Goal: Browse casually: Explore the website without a specific task or goal

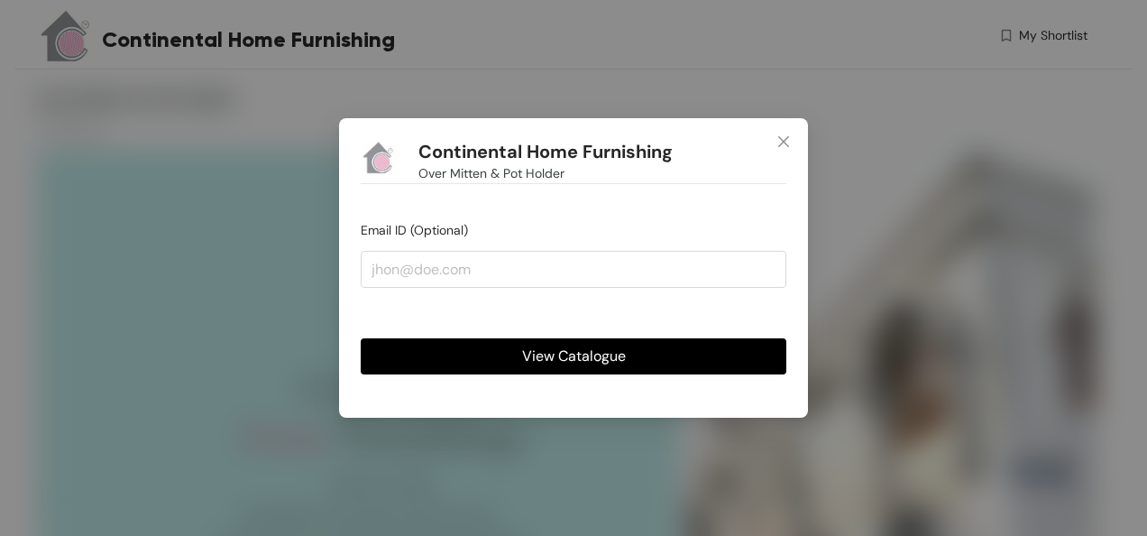
click at [666, 352] on button "View Catalogue" at bounding box center [574, 356] width 426 height 36
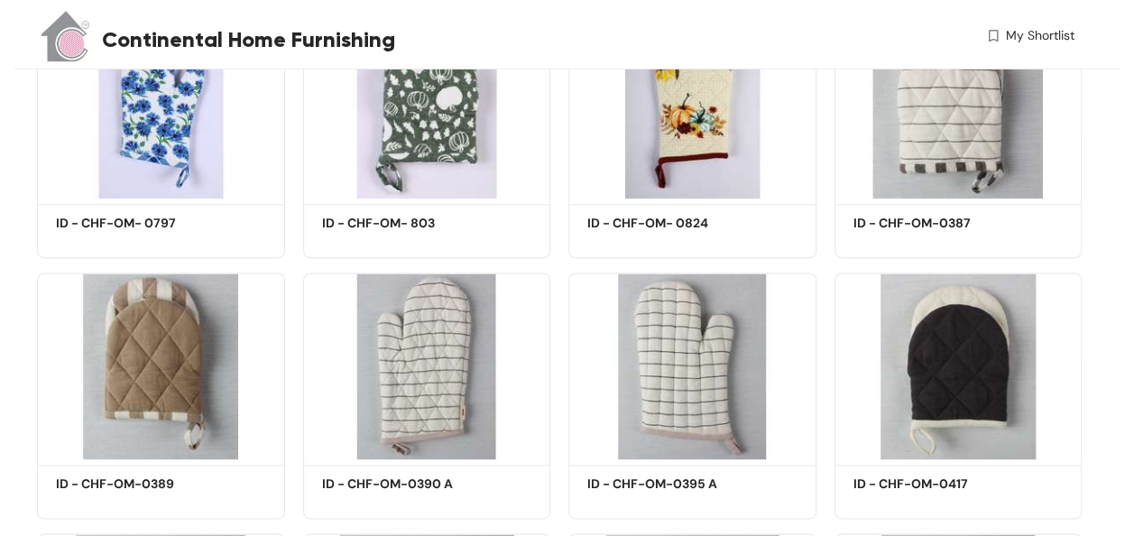
scroll to position [1015, 0]
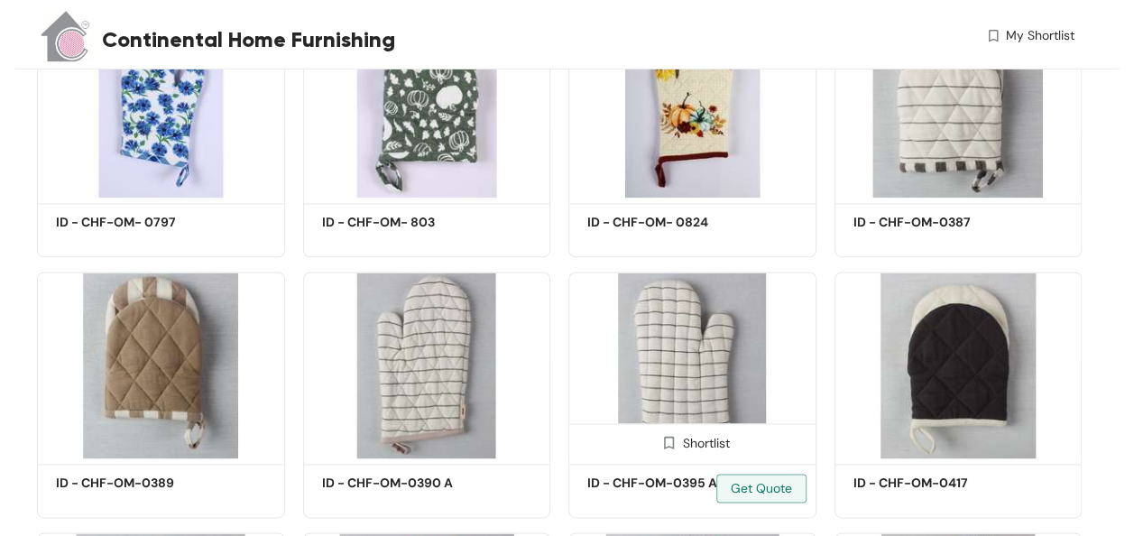
click at [694, 352] on img at bounding box center [692, 364] width 248 height 187
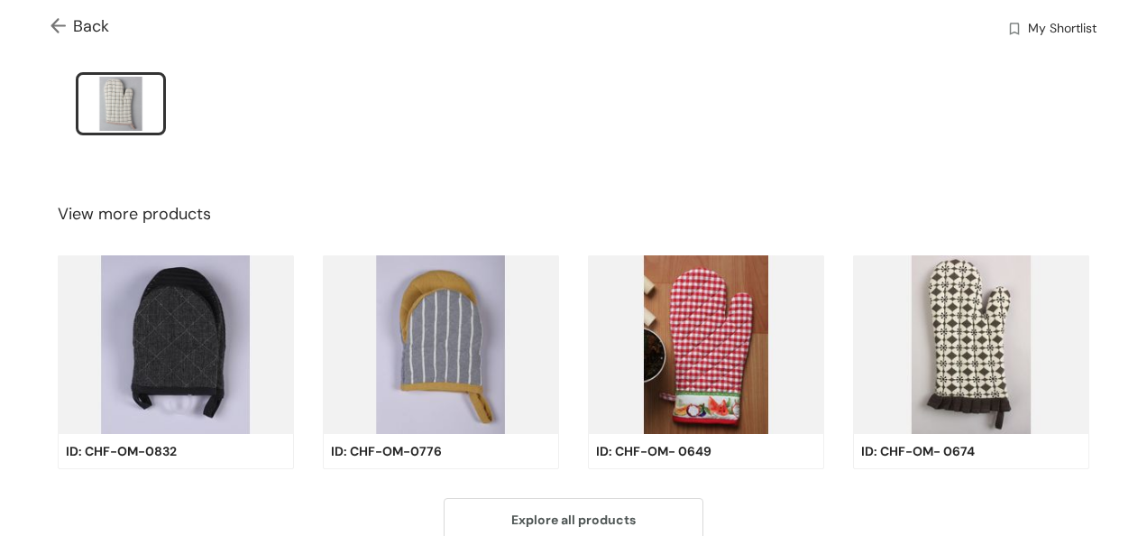
scroll to position [572, 0]
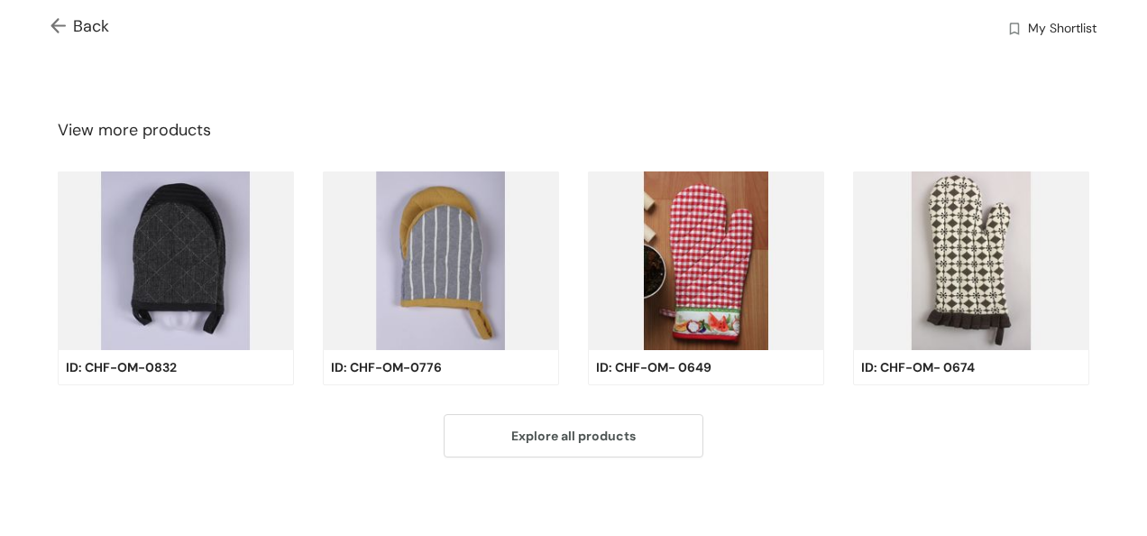
click at [406, 244] on img at bounding box center [441, 260] width 236 height 179
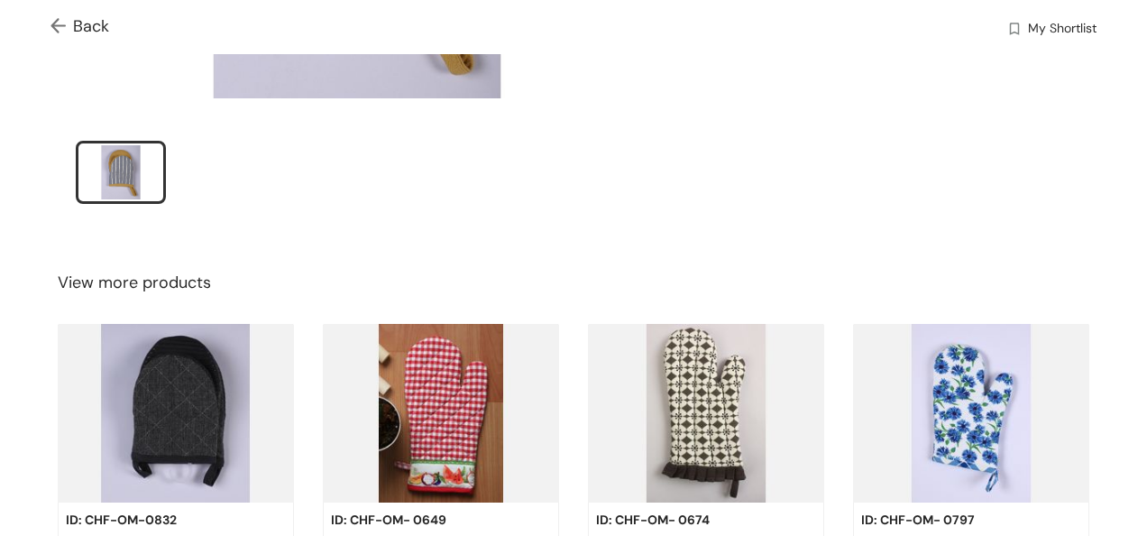
scroll to position [418, 0]
click at [708, 400] on img at bounding box center [706, 414] width 236 height 179
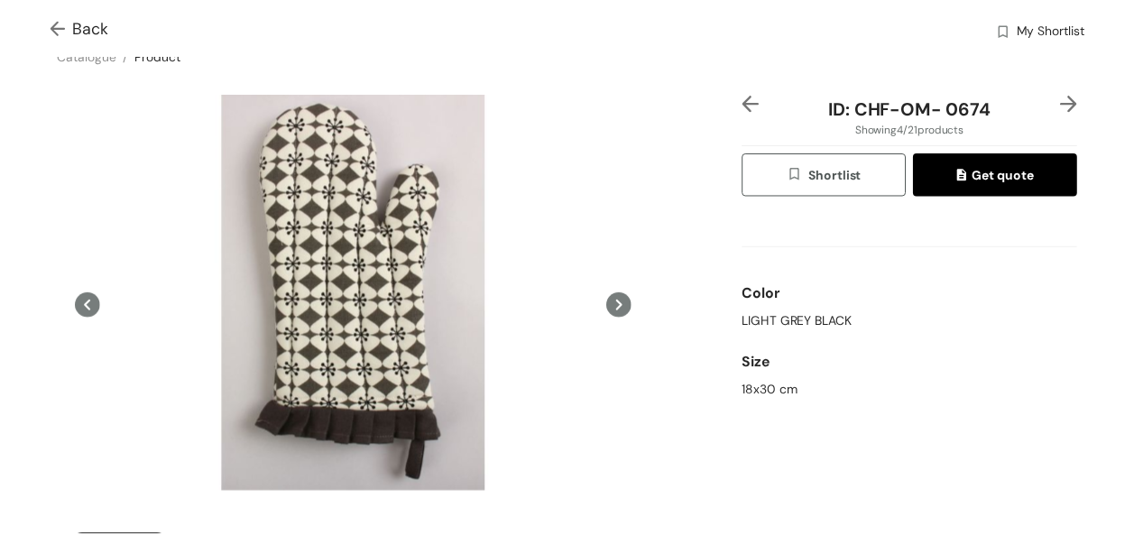
scroll to position [0, 0]
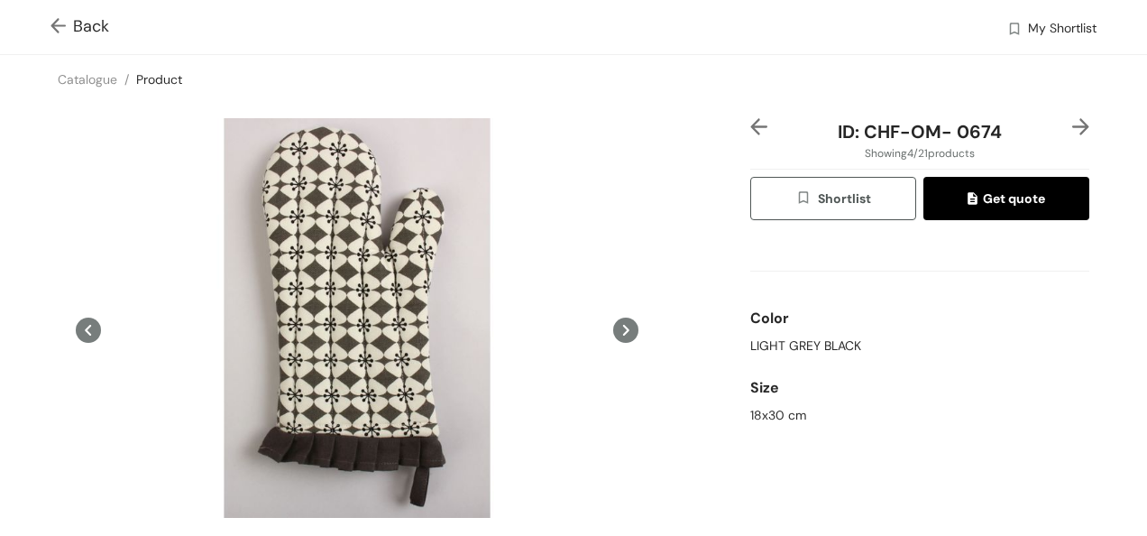
click at [623, 325] on icon at bounding box center [626, 330] width 6 height 11
click at [45, 9] on div "Back My Shortlist" at bounding box center [573, 27] width 1147 height 54
click at [73, 36] on span "Back" at bounding box center [80, 26] width 59 height 24
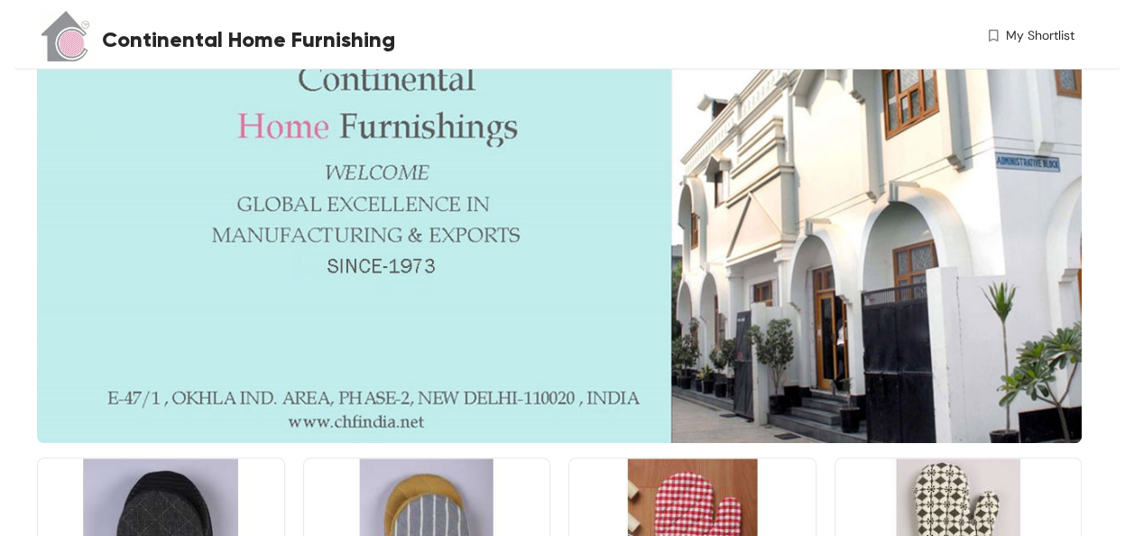
scroll to position [299, 0]
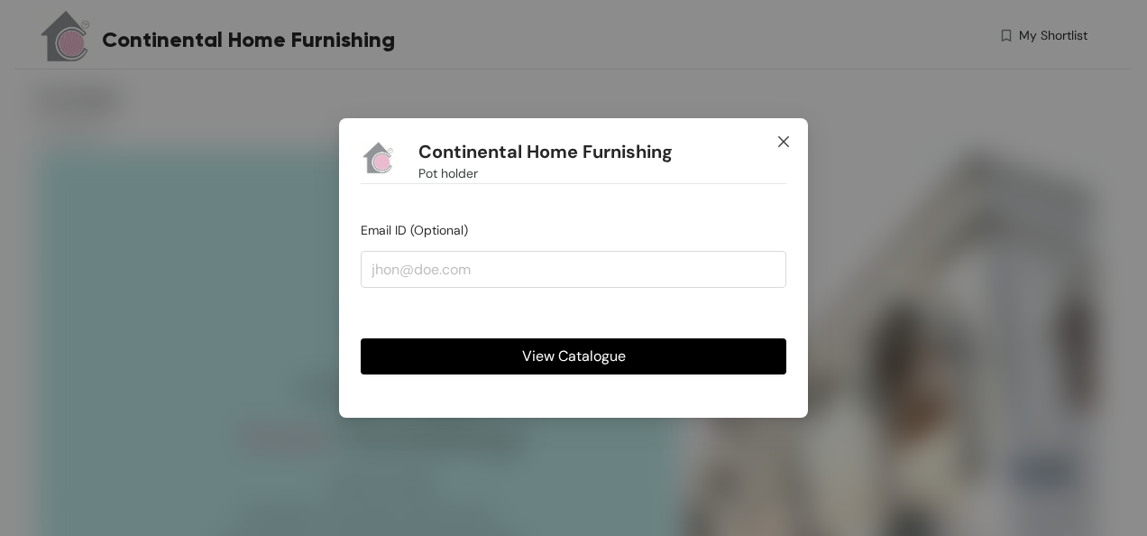
click at [783, 141] on icon "close" at bounding box center [783, 141] width 11 height 11
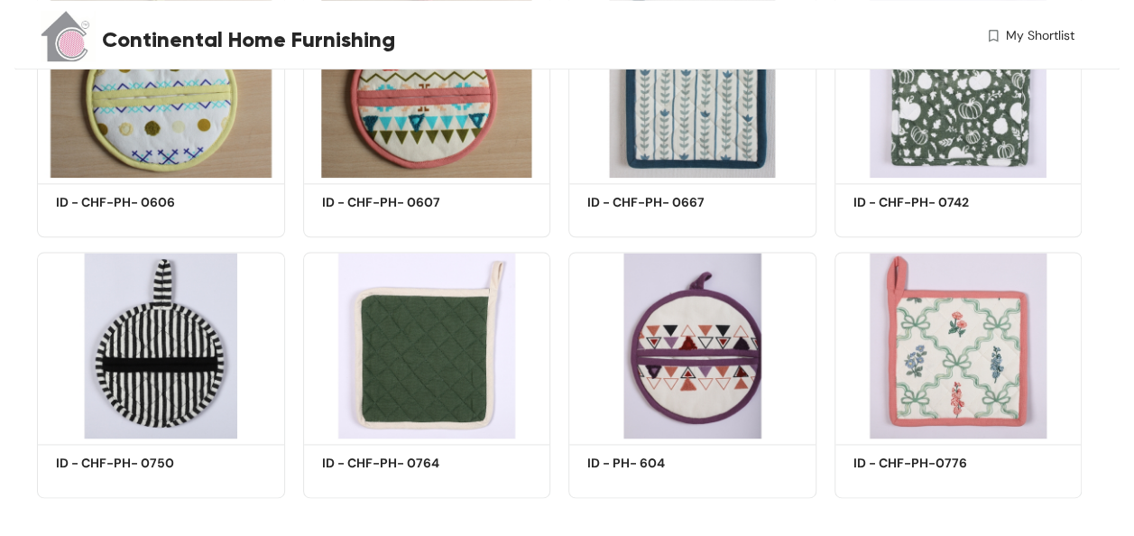
scroll to position [1054, 0]
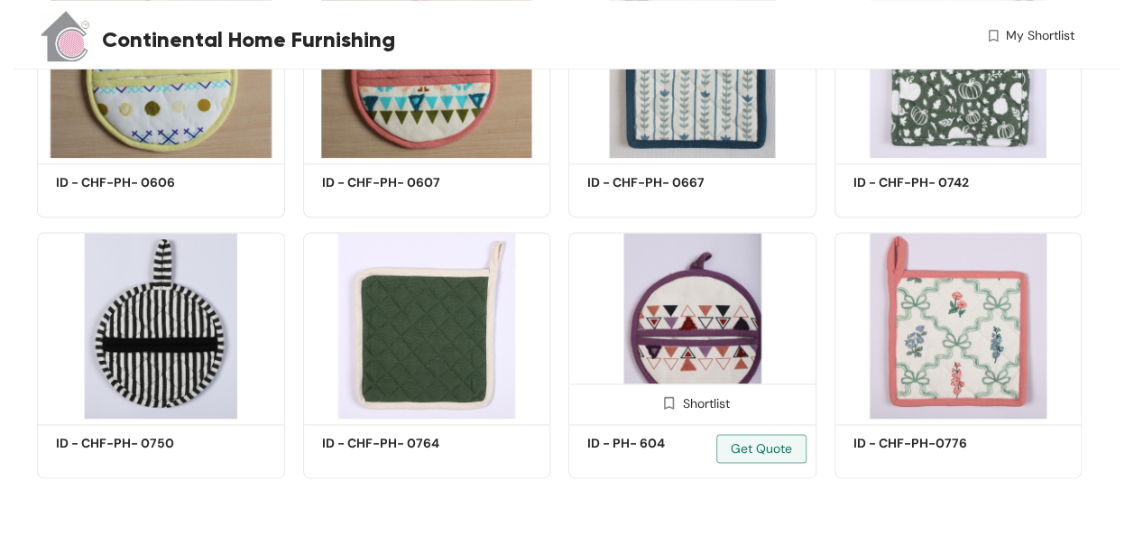
click at [687, 337] on img at bounding box center [692, 325] width 248 height 187
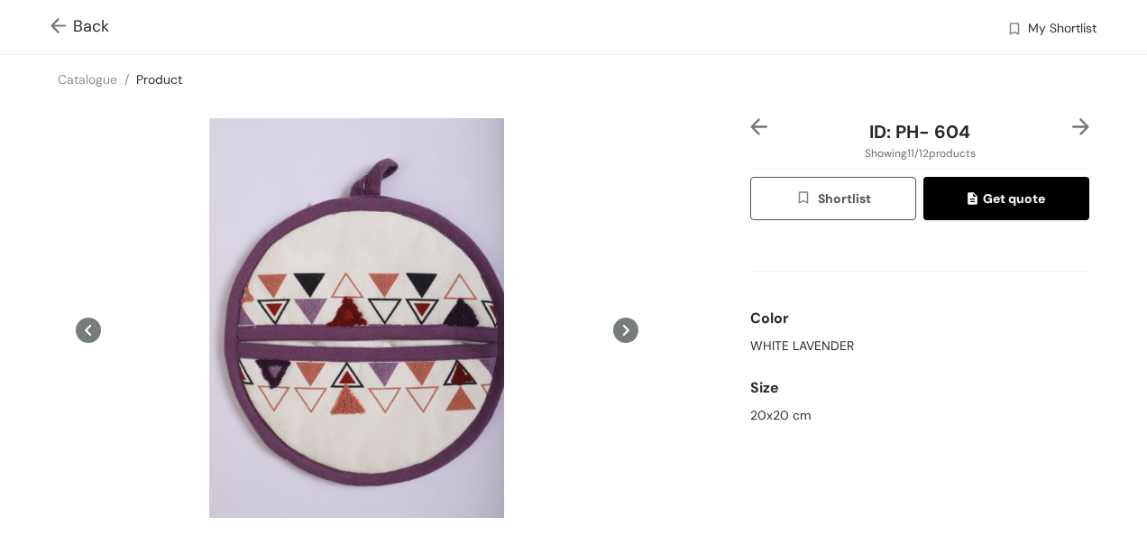
click at [54, 25] on img at bounding box center [62, 27] width 23 height 19
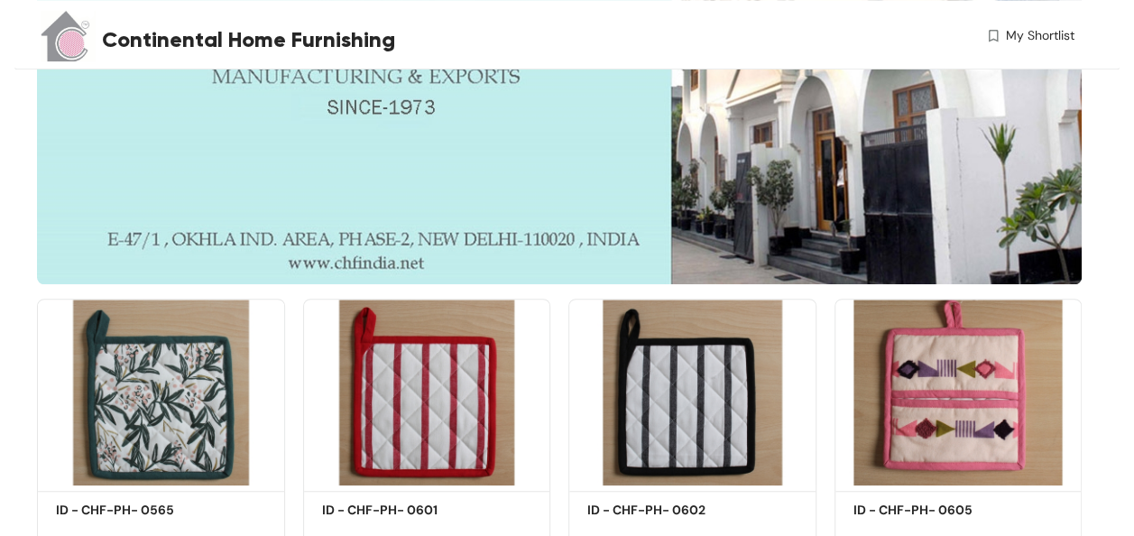
scroll to position [553, 0]
